Goal: Task Accomplishment & Management: Use online tool/utility

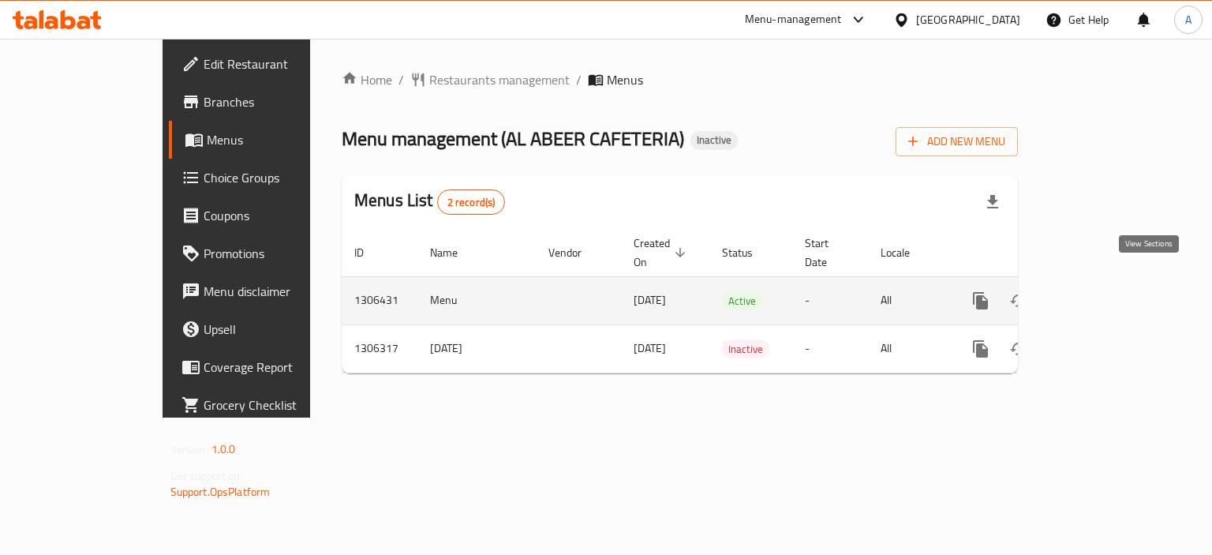
click at [1104, 291] on icon "enhanced table" at bounding box center [1094, 300] width 19 height 19
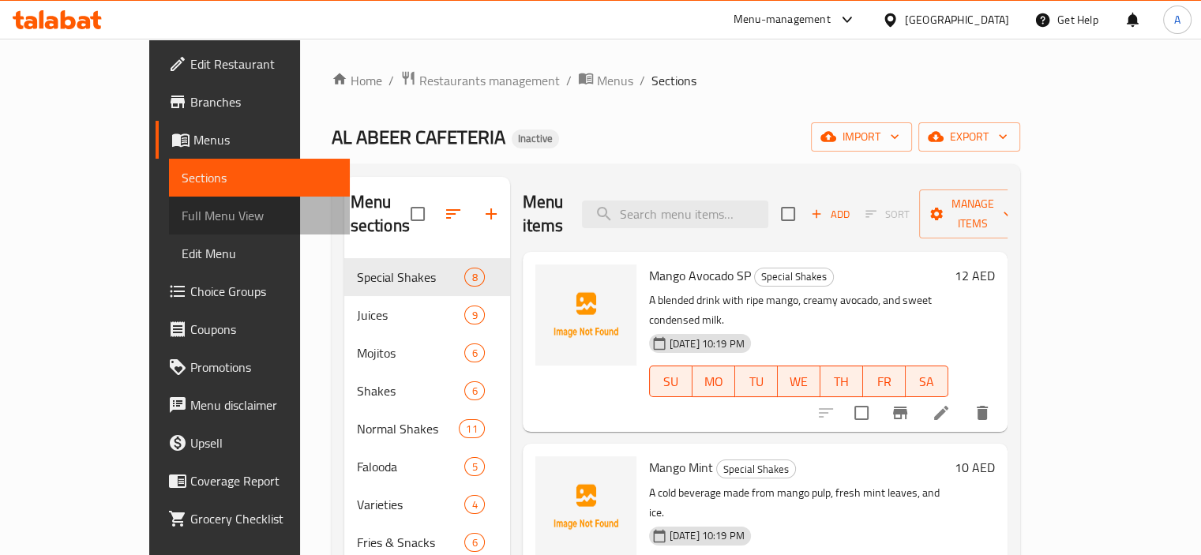
click at [169, 203] on link "Full Menu View" at bounding box center [259, 216] width 181 height 38
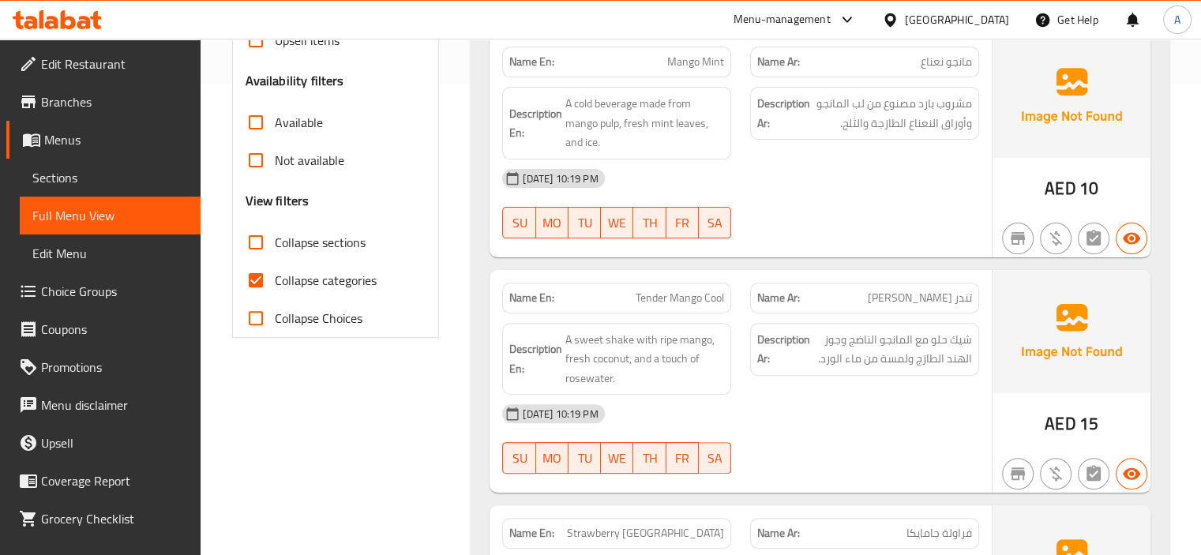
scroll to position [474, 0]
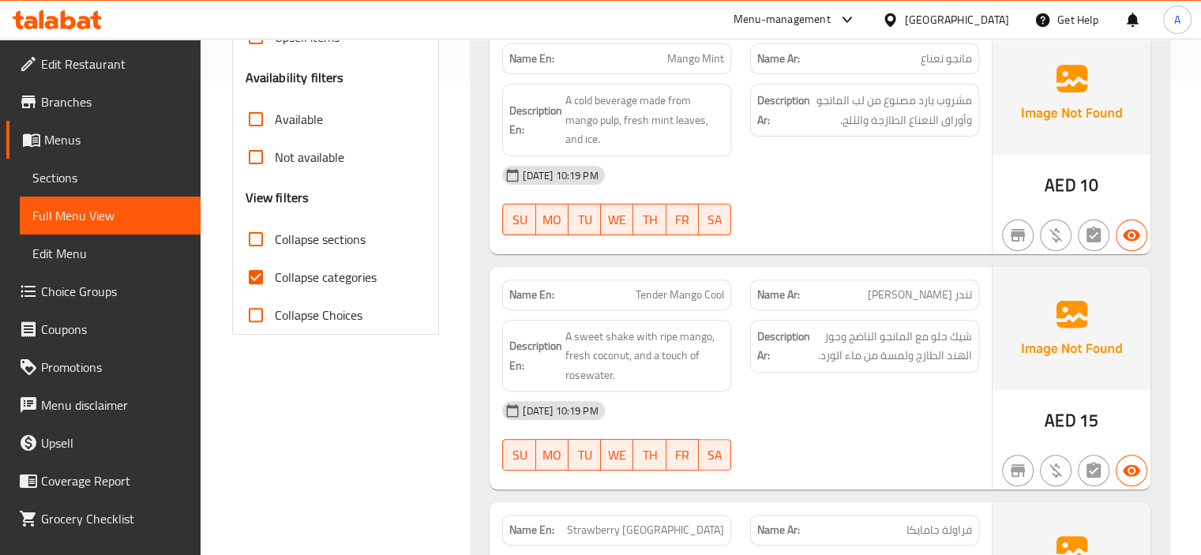
click at [328, 230] on span "Collapse sections" at bounding box center [320, 239] width 91 height 19
click at [275, 228] on input "Collapse sections" at bounding box center [256, 239] width 38 height 38
checkbox input "true"
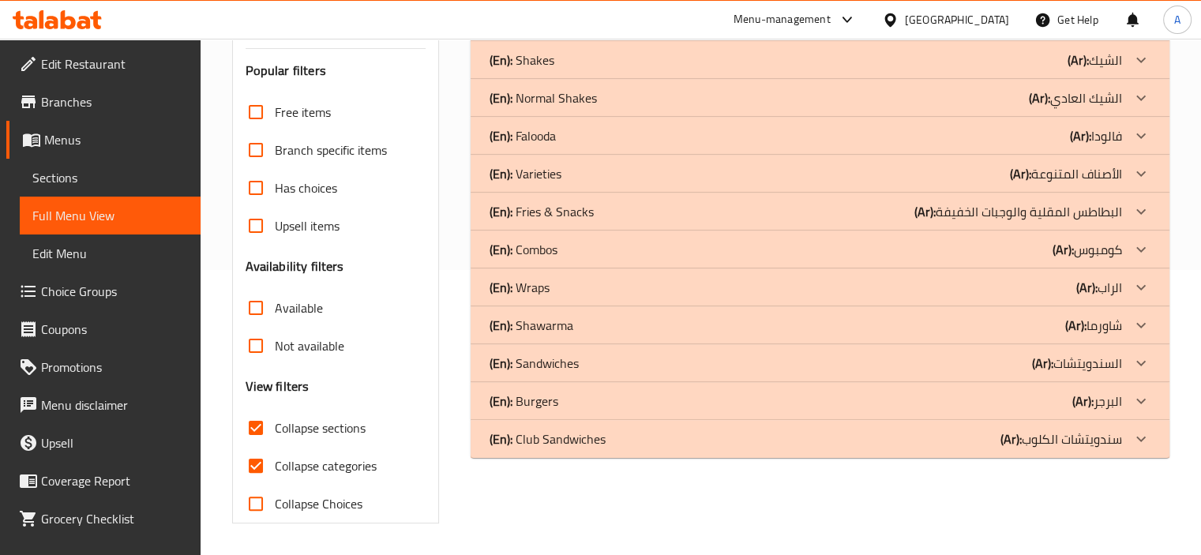
scroll to position [284, 0]
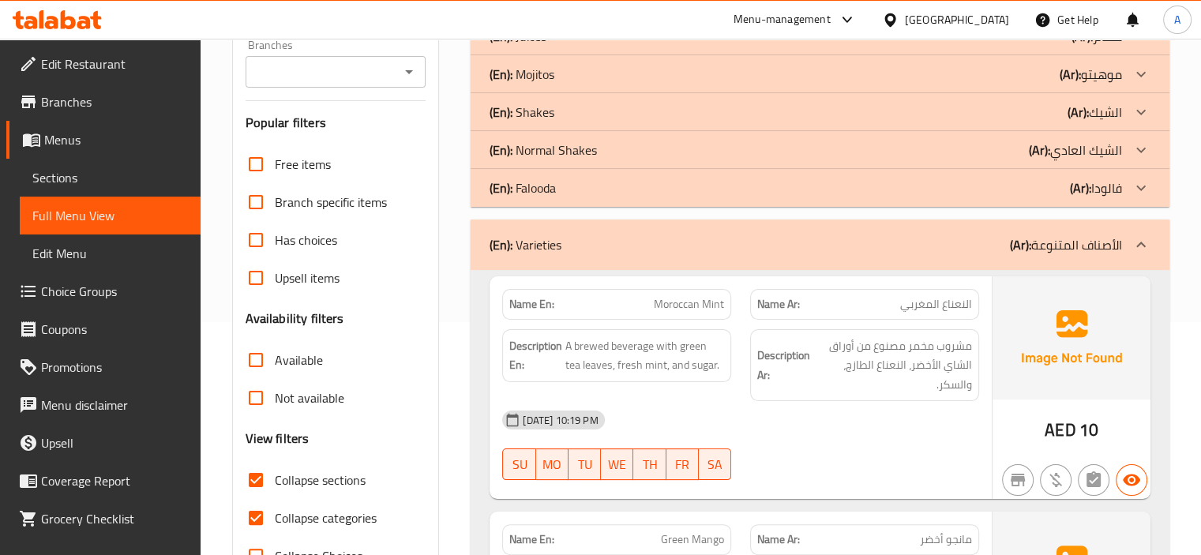
scroll to position [363, 0]
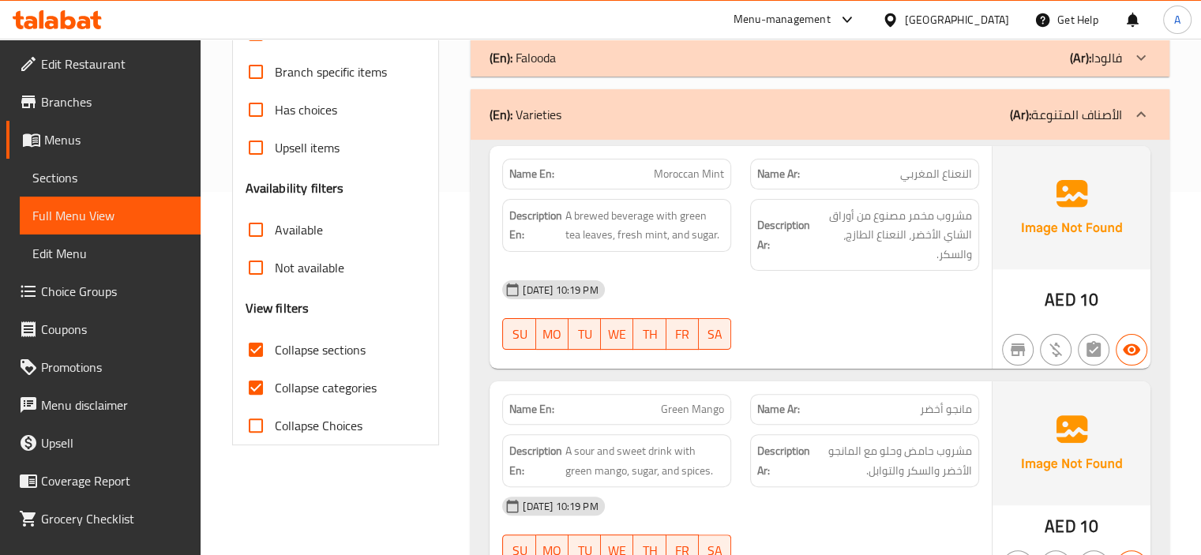
click at [371, 391] on span "Collapse categories" at bounding box center [326, 387] width 102 height 19
click at [275, 391] on input "Collapse categories" at bounding box center [256, 388] width 38 height 38
checkbox input "false"
click at [524, 175] on strong "Name En:" at bounding box center [531, 174] width 45 height 17
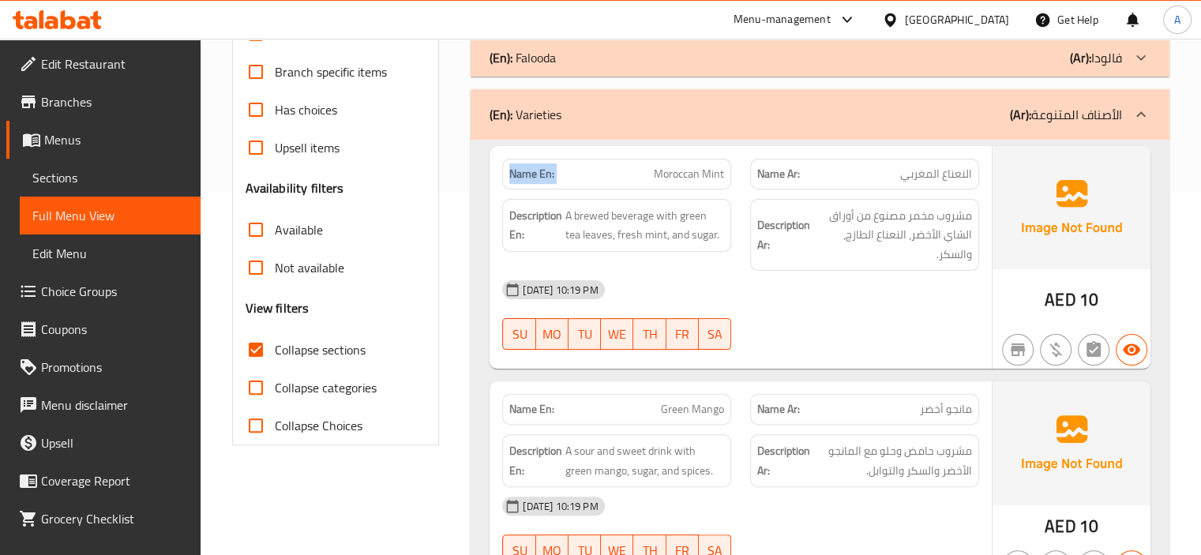
click at [524, 175] on strong "Name En:" at bounding box center [531, 174] width 45 height 17
copy strong "Name En:"
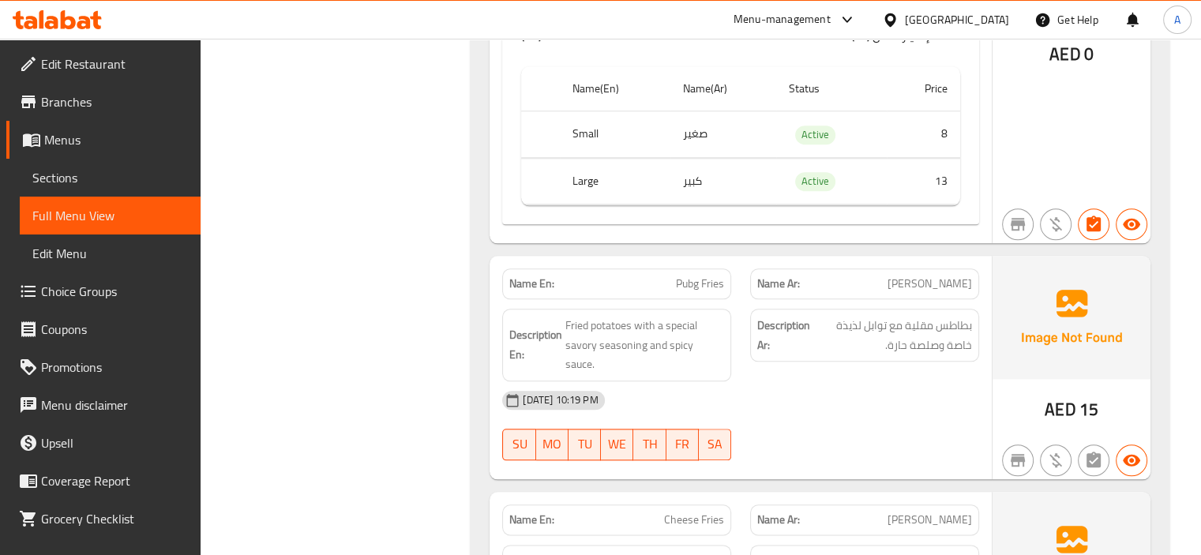
scroll to position [1705, 0]
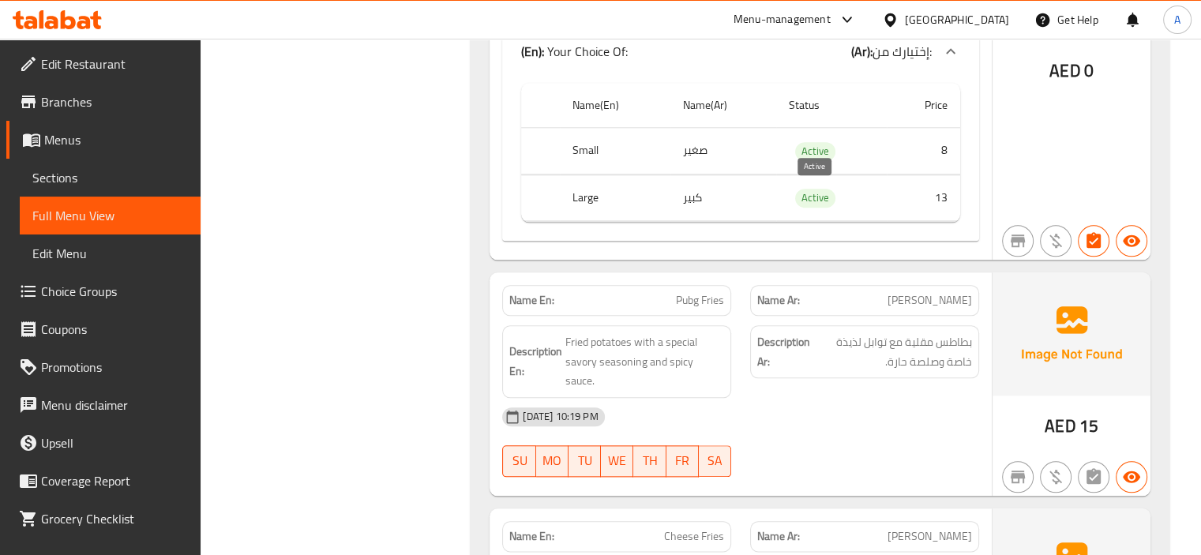
click at [818, 189] on span "Active" at bounding box center [815, 198] width 40 height 18
copy span "Active"
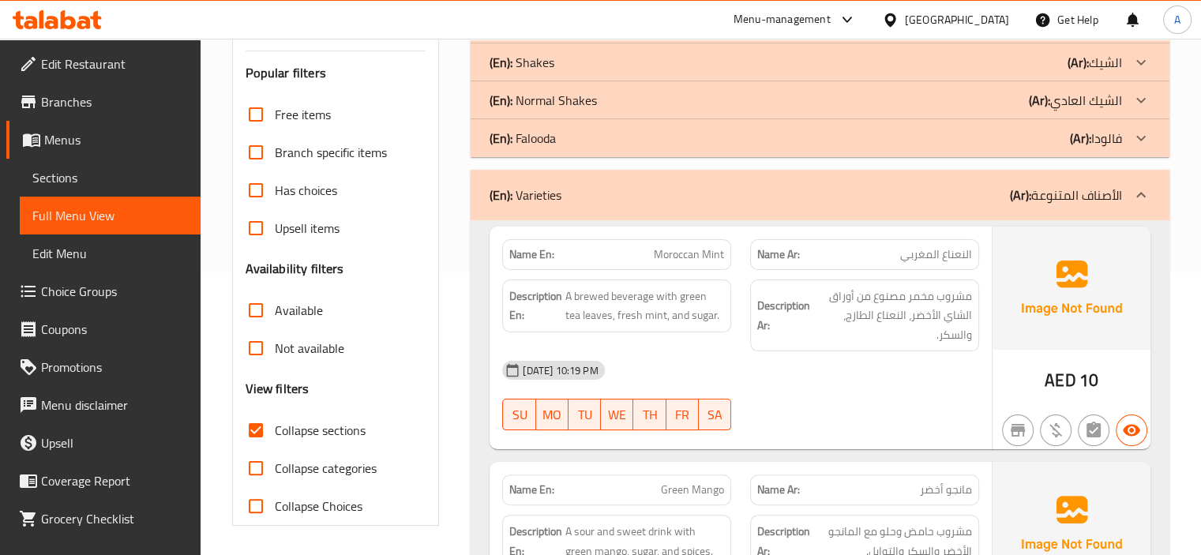
scroll to position [351, 0]
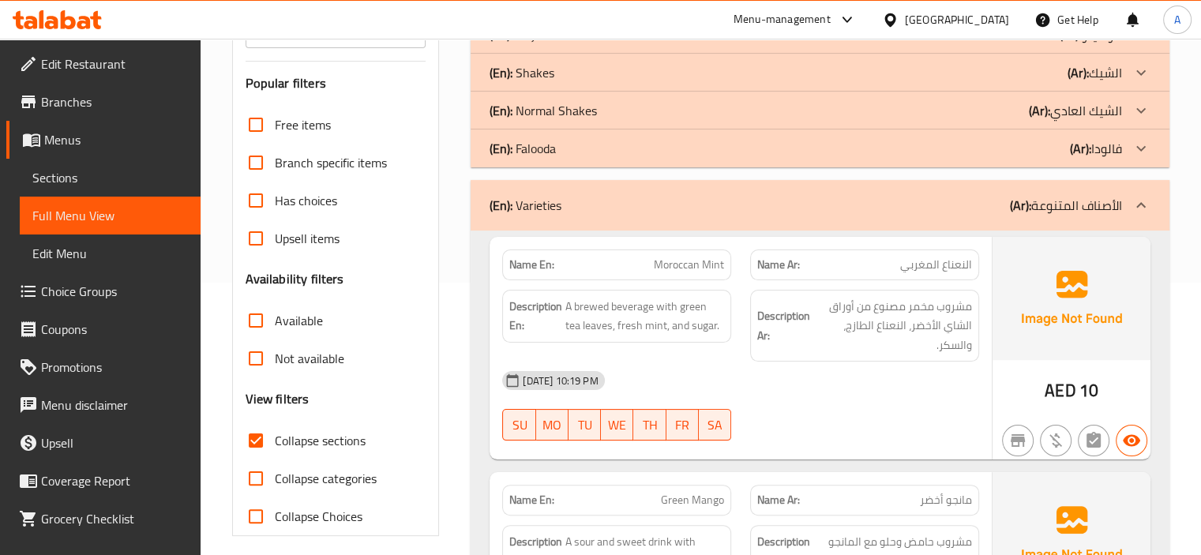
scroll to position [509, 0]
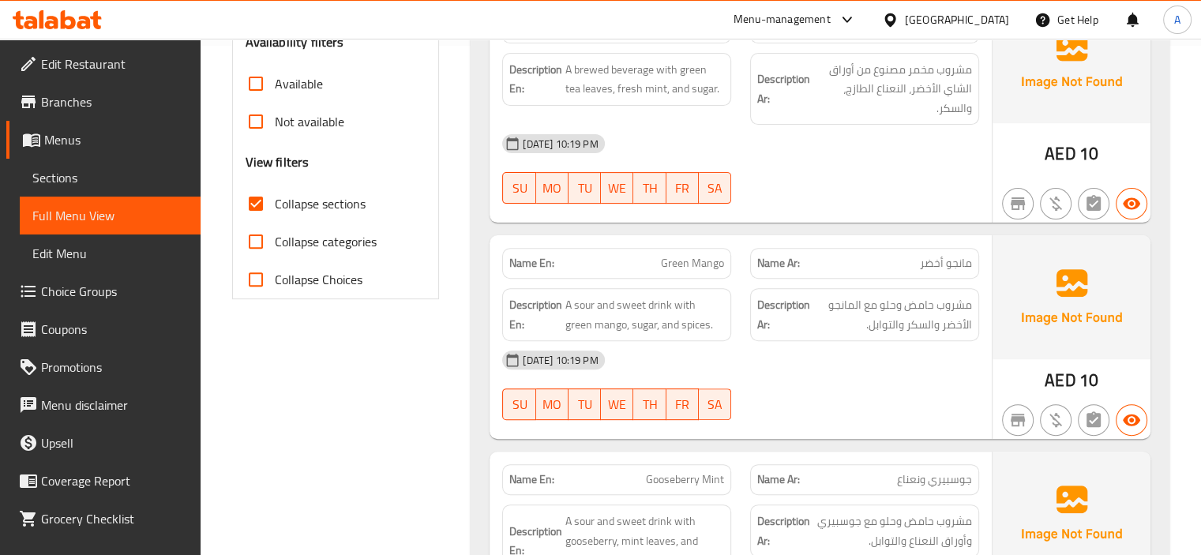
click at [474, 247] on div "Name En: Moroccan Mint Name Ar: النعناع المغربي Description En: A brewed bevera…" at bounding box center [819, 458] width 699 height 929
